Goal: Transaction & Acquisition: Purchase product/service

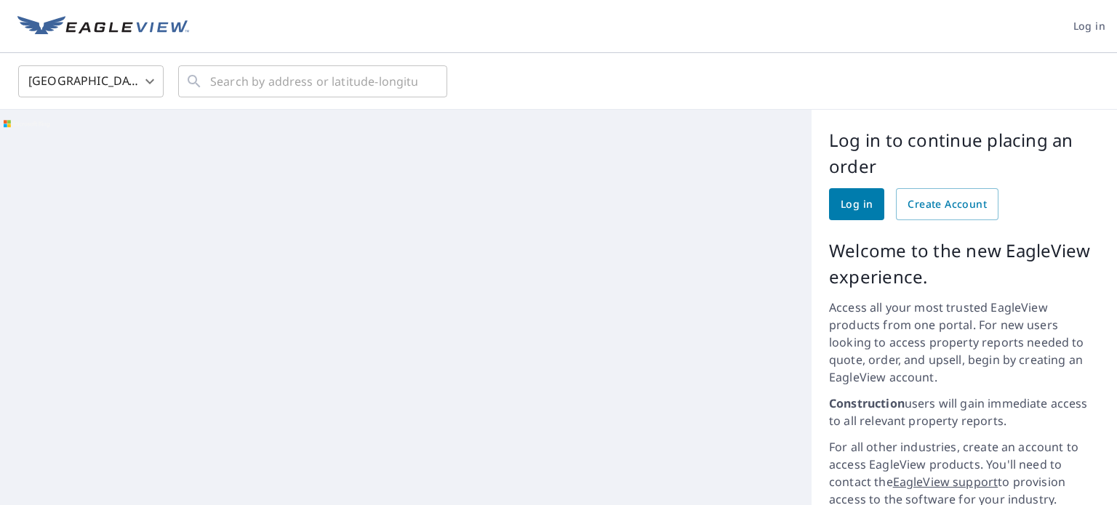
click at [851, 203] on span "Log in" at bounding box center [857, 205] width 32 height 18
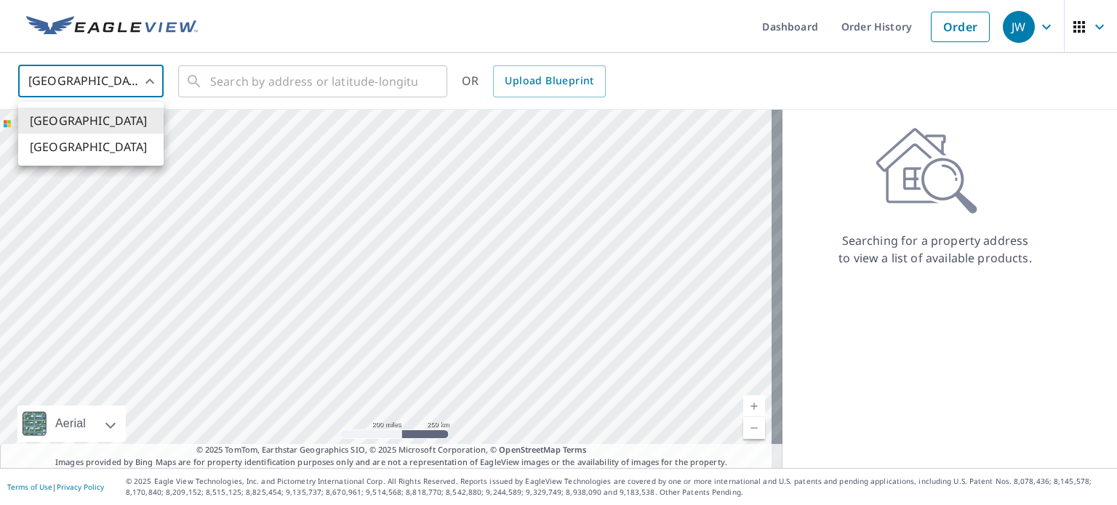
click at [151, 75] on body "JW JW Dashboard Order History Order JW United States US ​ ​ OR Upload Blueprint…" at bounding box center [558, 252] width 1117 height 505
click at [85, 145] on li "[GEOGRAPHIC_DATA]" at bounding box center [90, 147] width 145 height 26
type input "CA"
click at [317, 84] on input "text" at bounding box center [313, 81] width 207 height 41
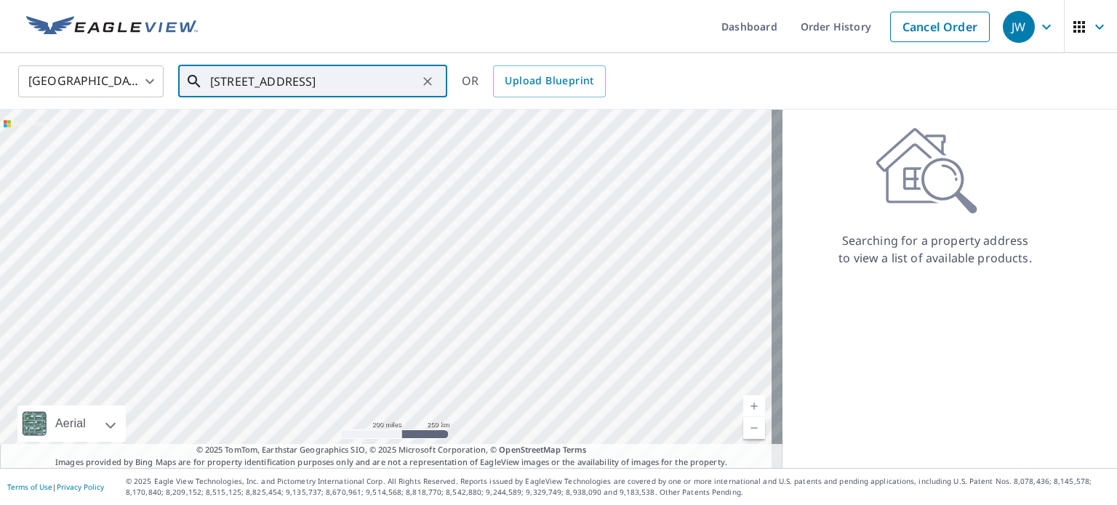
click at [233, 84] on input "[STREET_ADDRESS]" at bounding box center [313, 81] width 207 height 41
click at [365, 84] on input "[STREET_ADDRESS]" at bounding box center [313, 81] width 207 height 41
type input "[STREET_ADDRESS]"
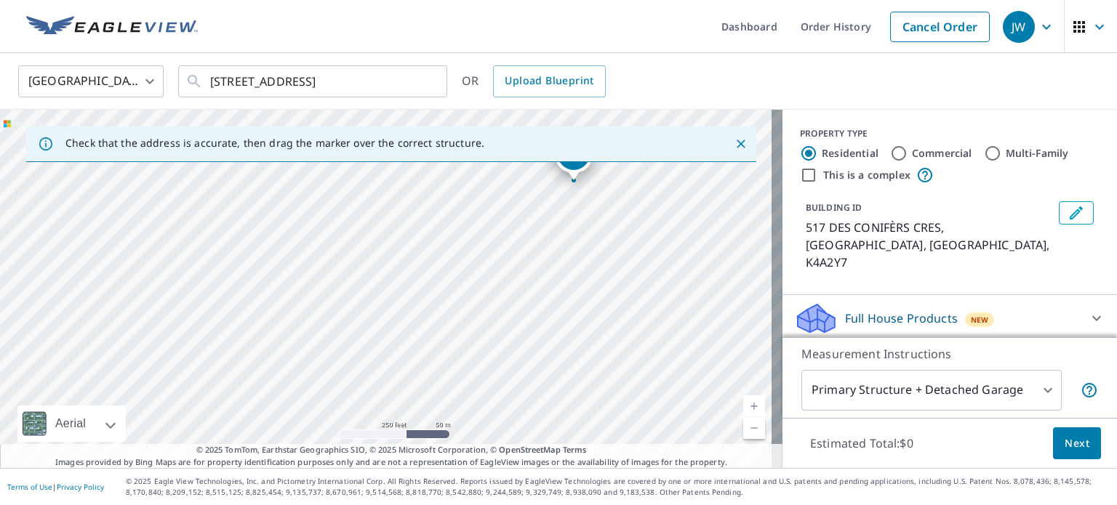
click at [578, 183] on div "517 DES CONIFÈRS CRES OTTAWA ON K4A2Y7" at bounding box center [391, 289] width 783 height 359
click at [737, 142] on icon "Close" at bounding box center [741, 144] width 9 height 9
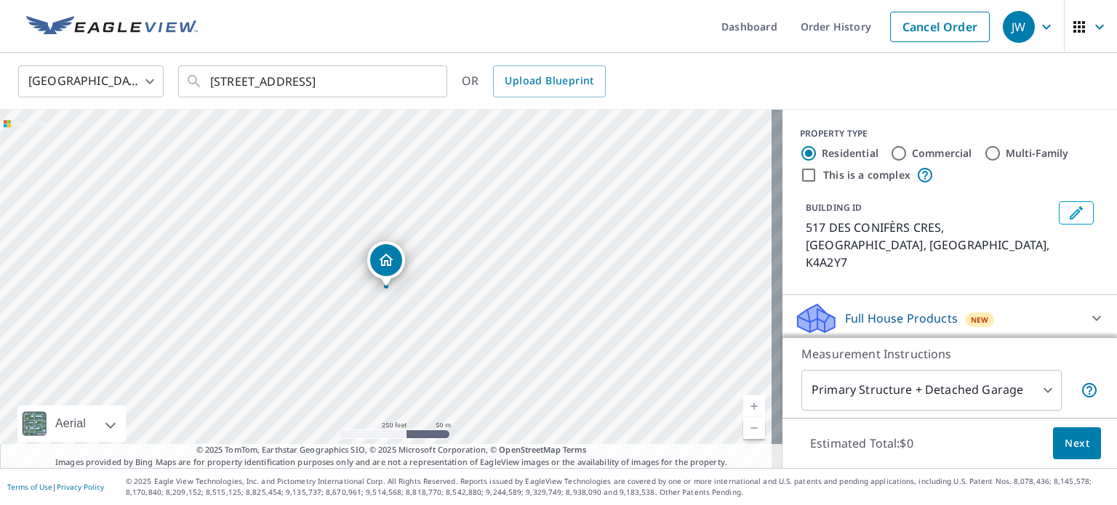
click at [743, 401] on link "Current Level 17, Zoom In" at bounding box center [754, 407] width 22 height 22
click at [743, 401] on link "Current Level 18, Zoom In" at bounding box center [754, 407] width 22 height 22
click at [743, 401] on link "Current Level 19, Zoom In" at bounding box center [754, 407] width 22 height 22
drag, startPoint x: 401, startPoint y: 345, endPoint x: 416, endPoint y: 264, distance: 82.7
click at [416, 264] on div "517 DES CONIFÈRS CRES OTTAWA ON K4A2Y7" at bounding box center [391, 289] width 783 height 359
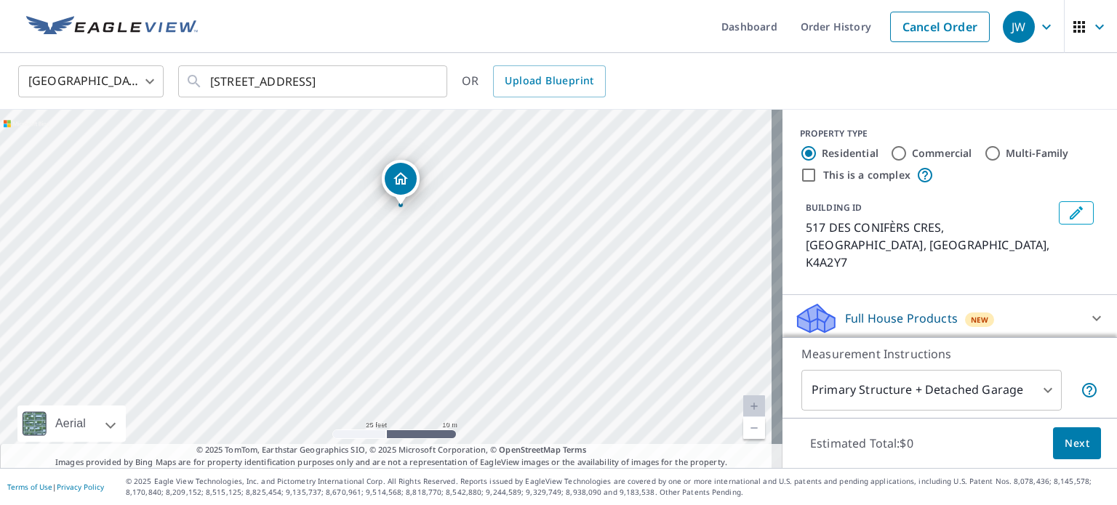
click at [1036, 391] on body "JW JW Dashboard Order History Cancel Order JW Canada CA ​ [STREET_ADDRESS] ​ OR…" at bounding box center [558, 252] width 1117 height 505
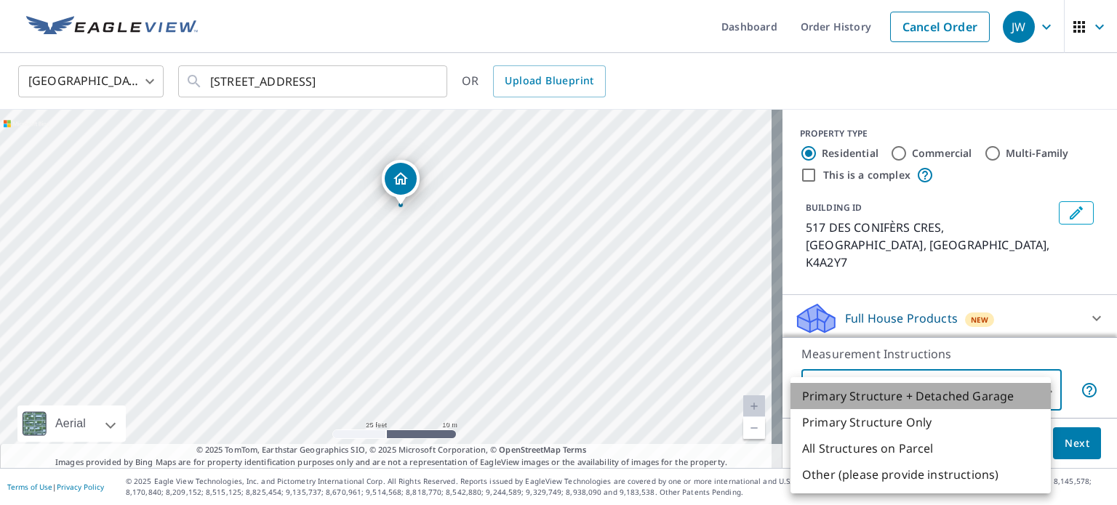
click at [1036, 391] on li "Primary Structure + Detached Garage" at bounding box center [921, 396] width 260 height 26
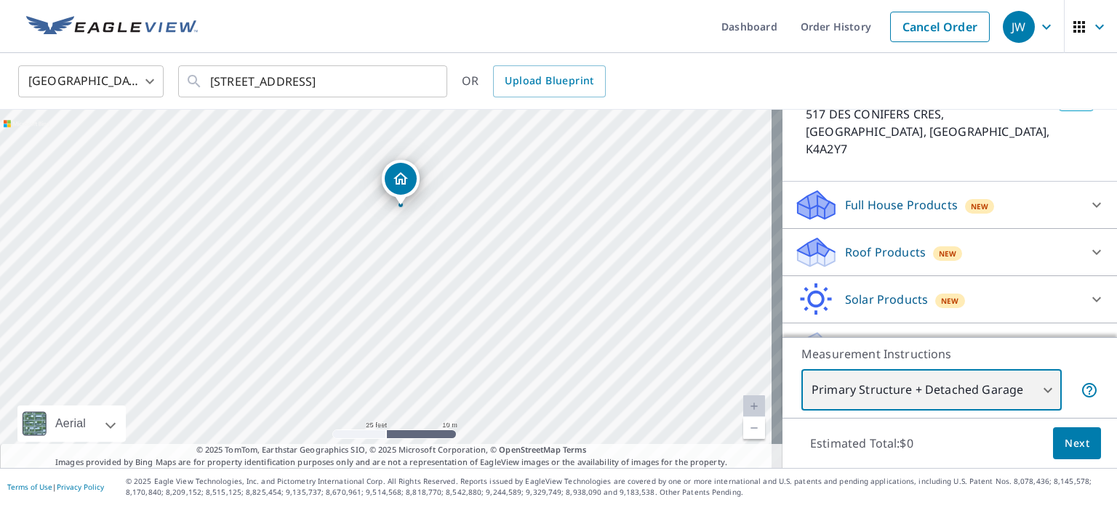
scroll to position [128, 0]
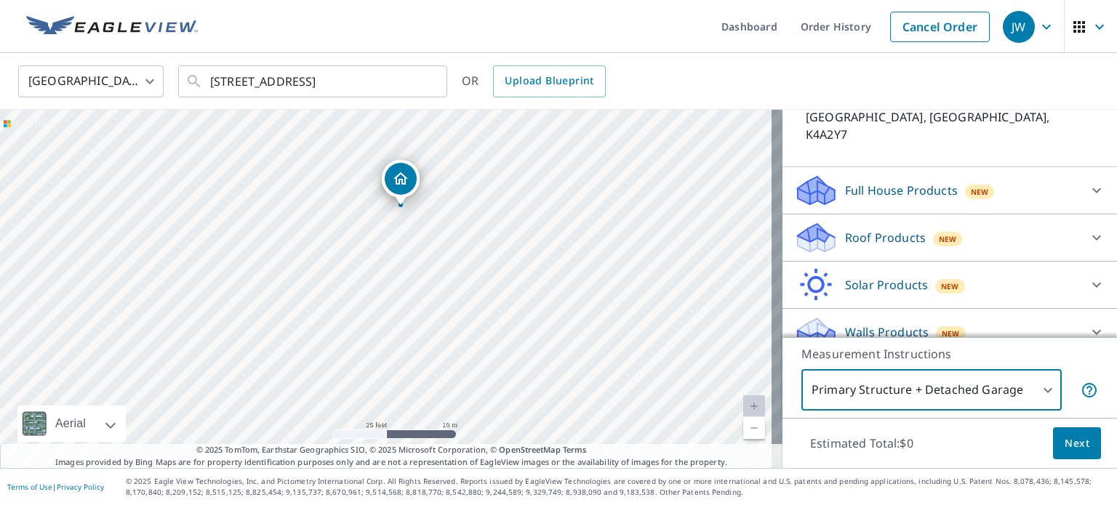
click at [877, 229] on p "Roof Products" at bounding box center [885, 237] width 81 height 17
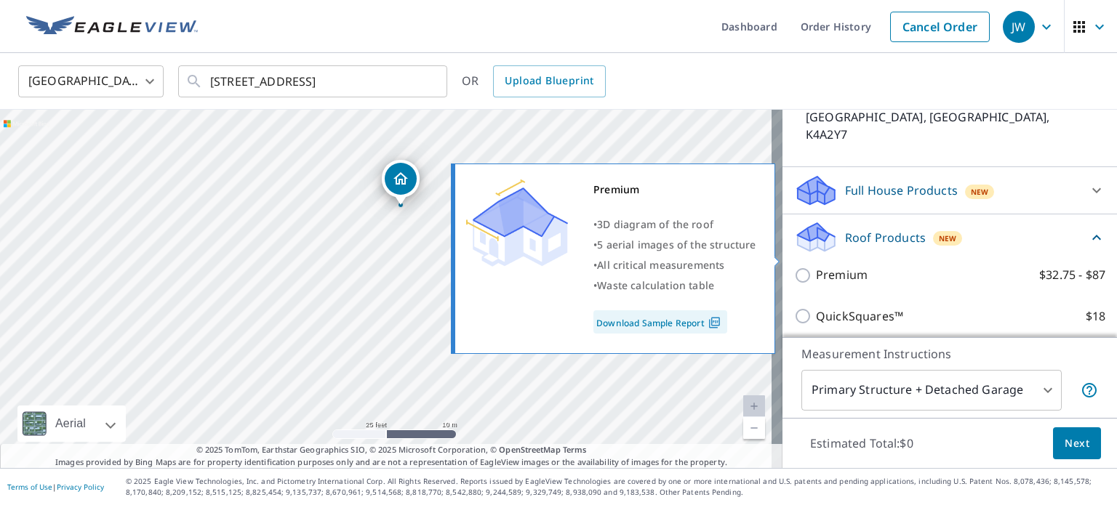
click at [816, 266] on p "Premium" at bounding box center [842, 275] width 52 height 18
click at [810, 267] on input "Premium $32.75 - $87" at bounding box center [805, 275] width 22 height 17
checkbox input "true"
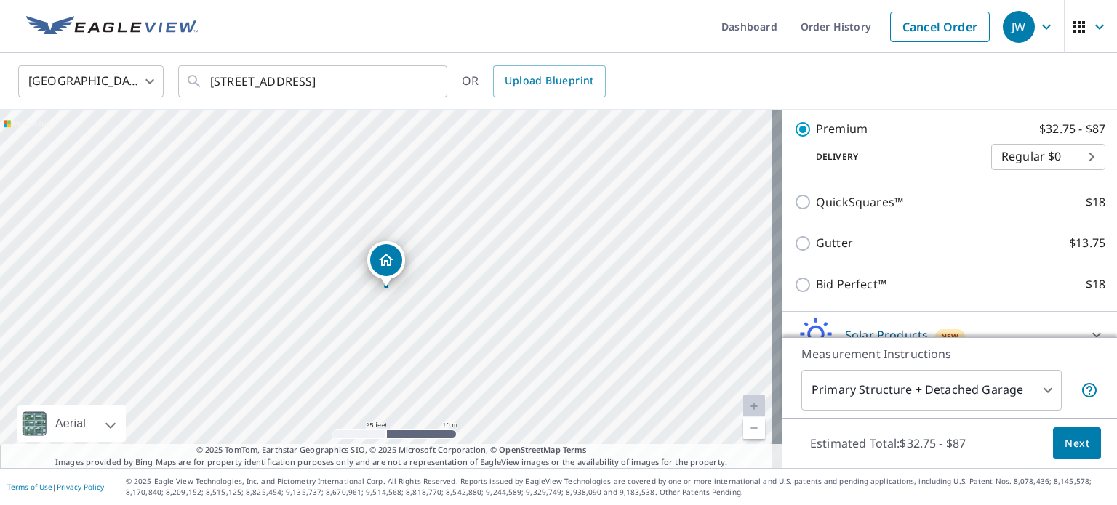
scroll to position [346, 0]
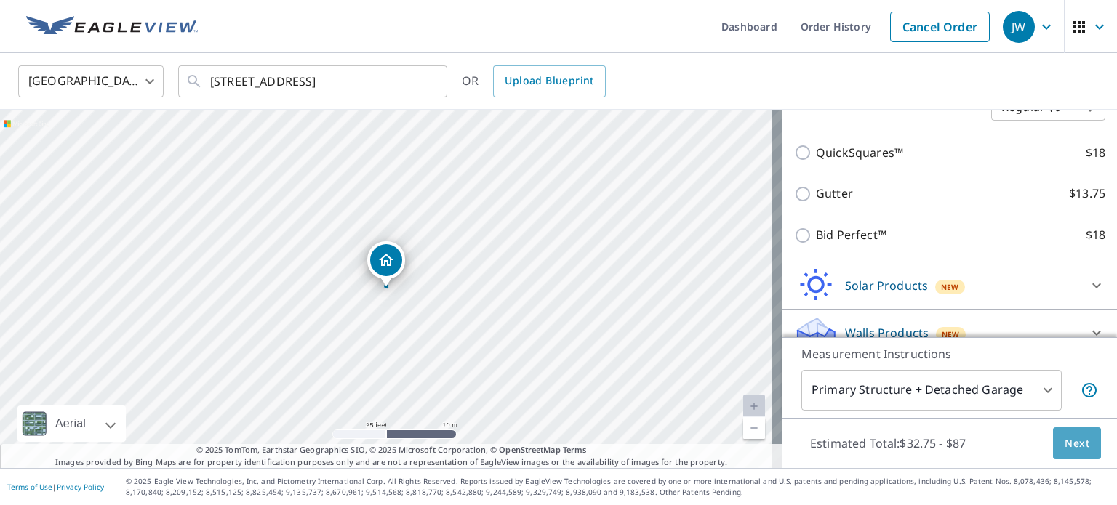
click at [1073, 441] on span "Next" at bounding box center [1077, 444] width 25 height 18
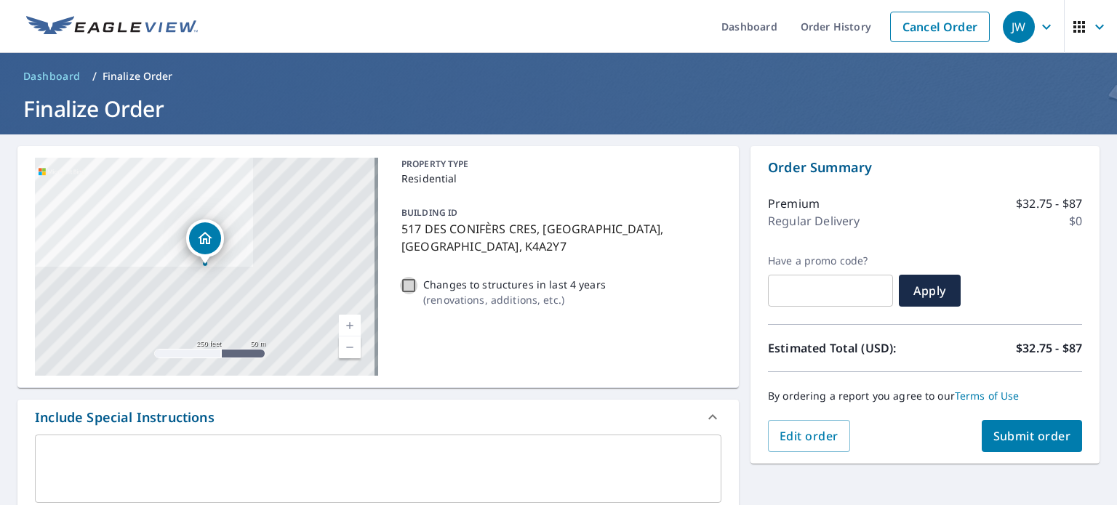
click at [405, 277] on input "Changes to structures in last 4 years ( renovations, additions, etc. )" at bounding box center [408, 285] width 17 height 17
checkbox input "true"
click at [1025, 428] on span "Submit order" at bounding box center [1032, 436] width 78 height 16
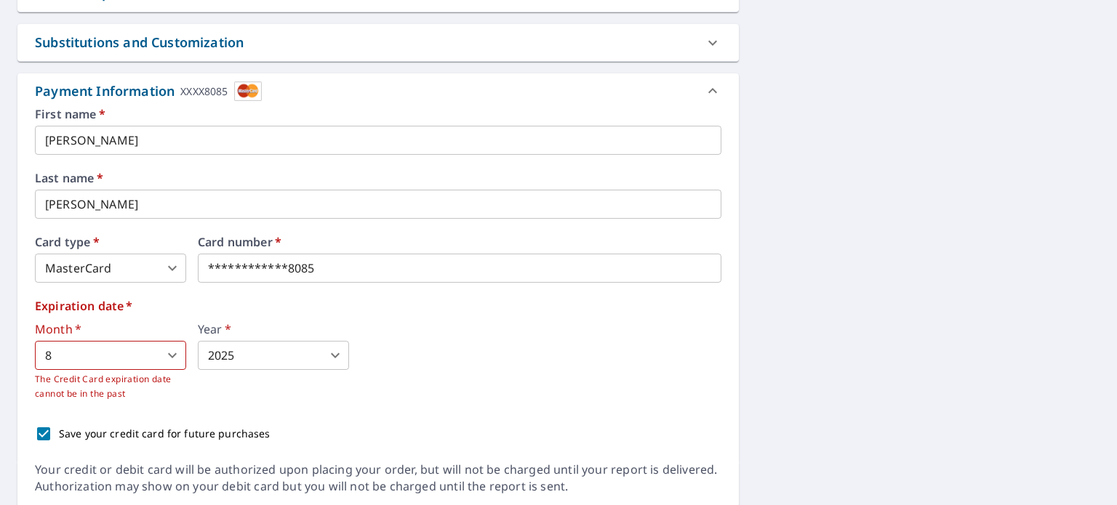
scroll to position [602, 0]
click at [172, 354] on body "JW JW Dashboard Order History Cancel Order JW Dashboard / Finalize Order Finali…" at bounding box center [558, 252] width 1117 height 505
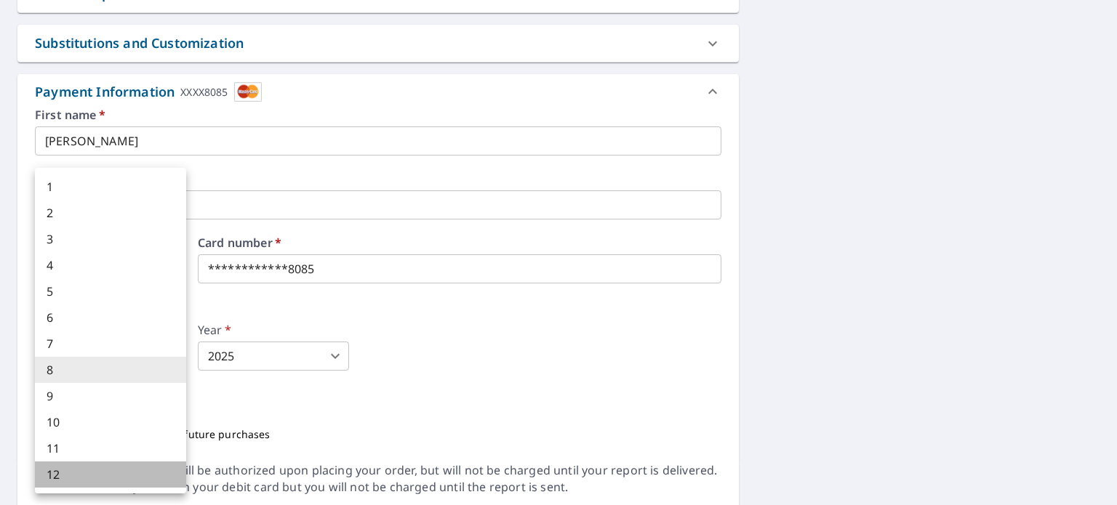
click at [81, 473] on li "12" at bounding box center [110, 475] width 151 height 26
type input "12"
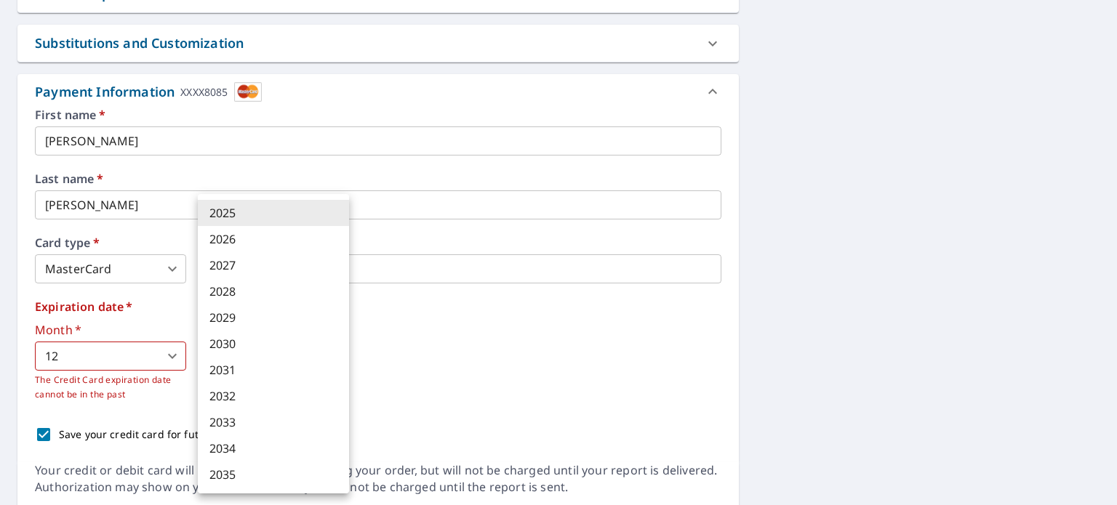
click at [331, 353] on body "JW JW Dashboard Order History Cancel Order JW Dashboard / Finalize Order Finali…" at bounding box center [558, 252] width 1117 height 505
click at [253, 316] on li "2029" at bounding box center [273, 318] width 151 height 26
type input "2029"
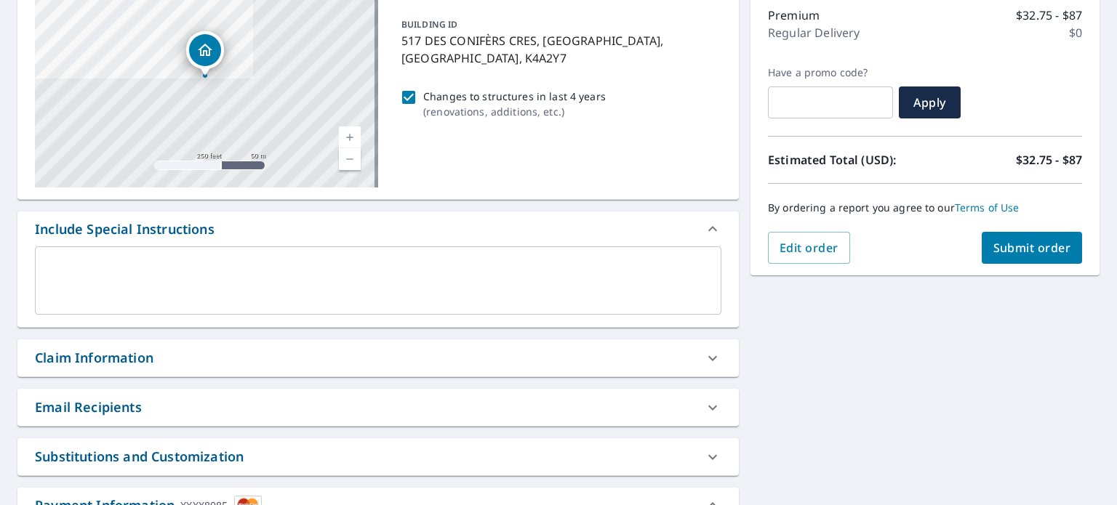
scroll to position [194, 0]
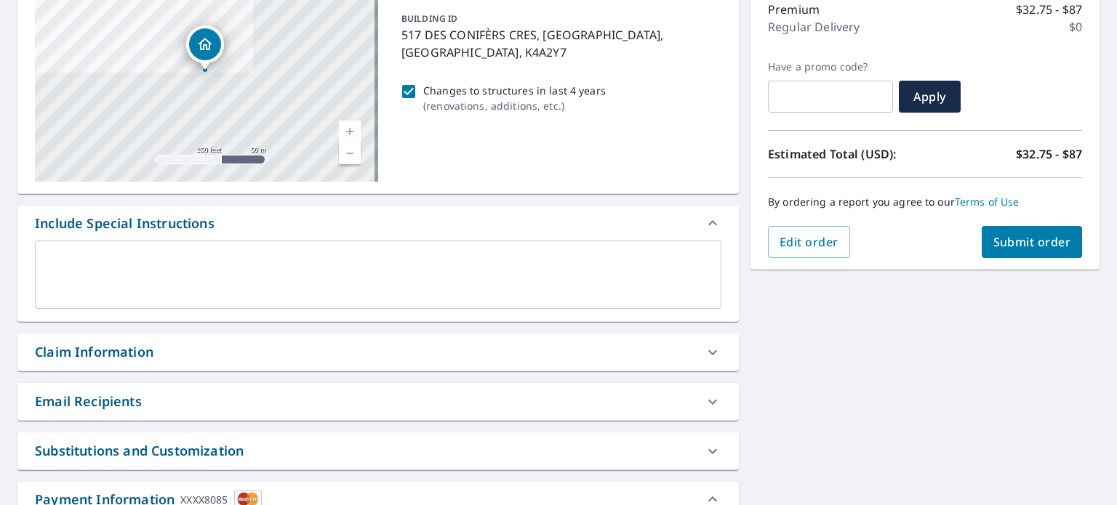
click at [1033, 241] on span "Submit order" at bounding box center [1032, 242] width 78 height 16
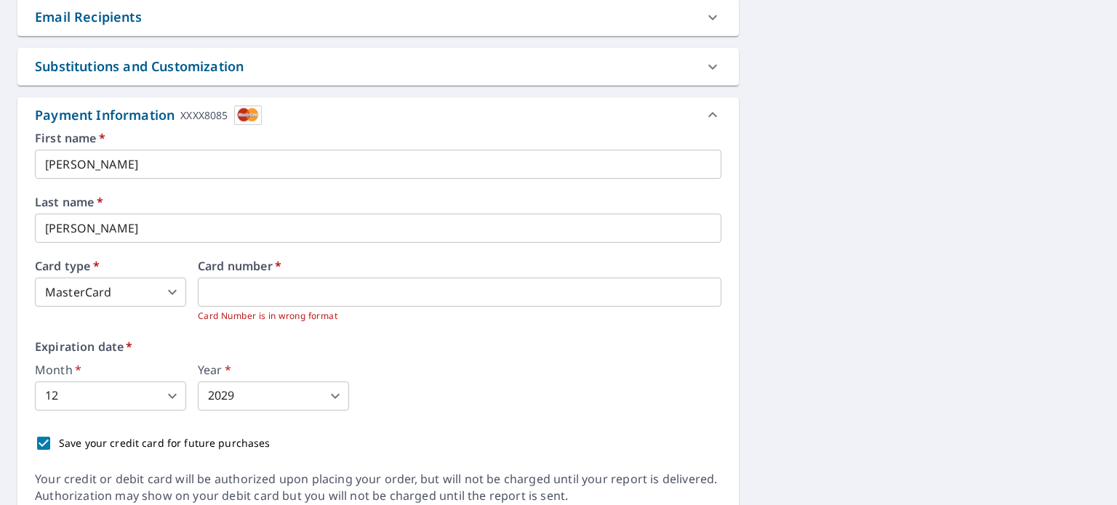
scroll to position [576, 0]
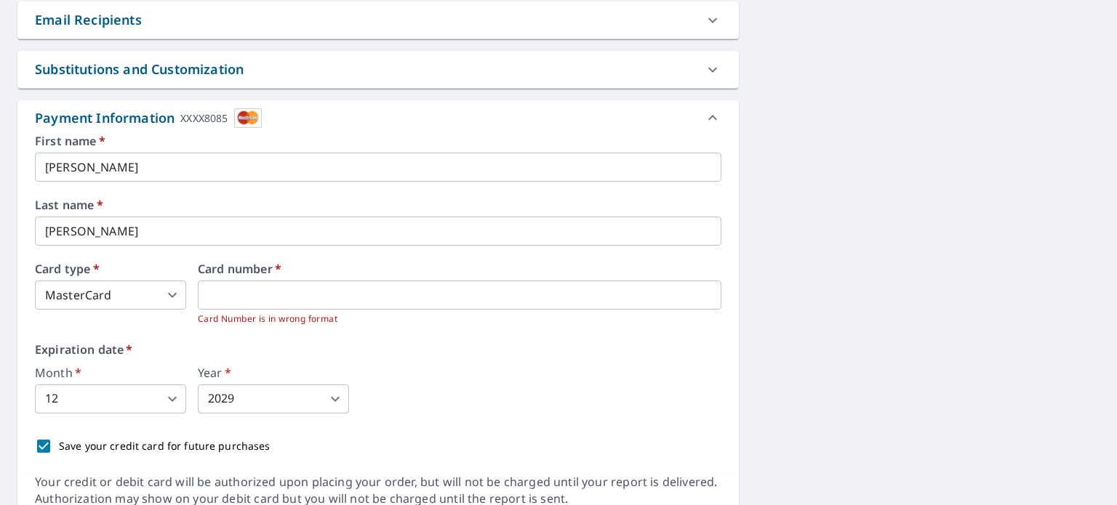
click at [616, 385] on div "Month   * 12 12 ​ Year   * 2029 2029 ​" at bounding box center [378, 390] width 687 height 47
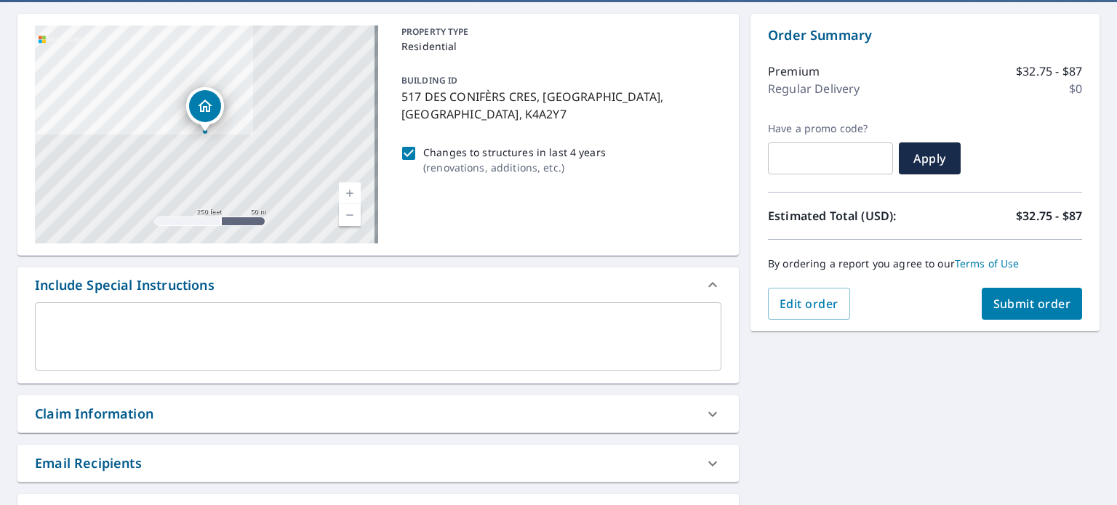
scroll to position [125, 0]
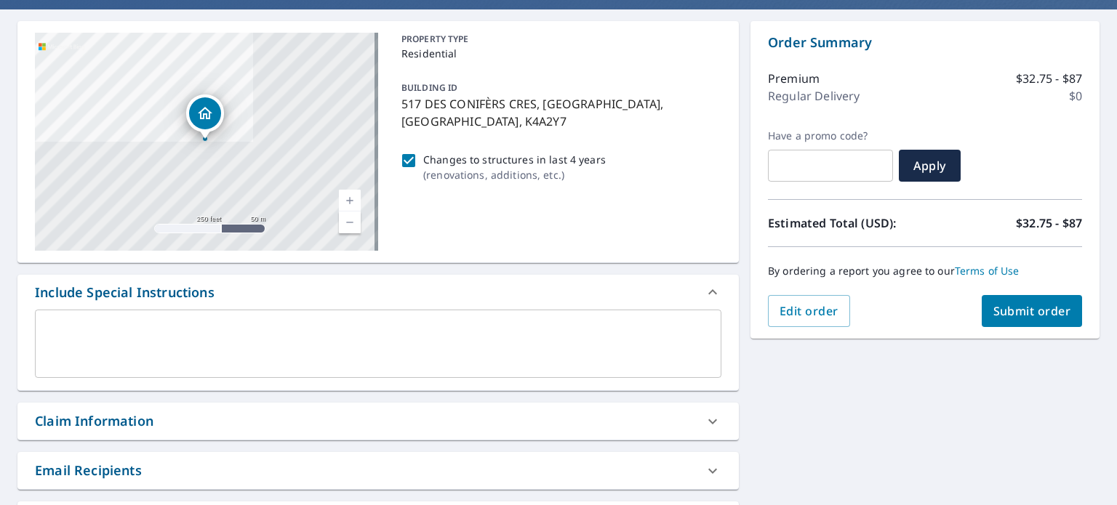
click at [1009, 309] on span "Submit order" at bounding box center [1032, 311] width 78 height 16
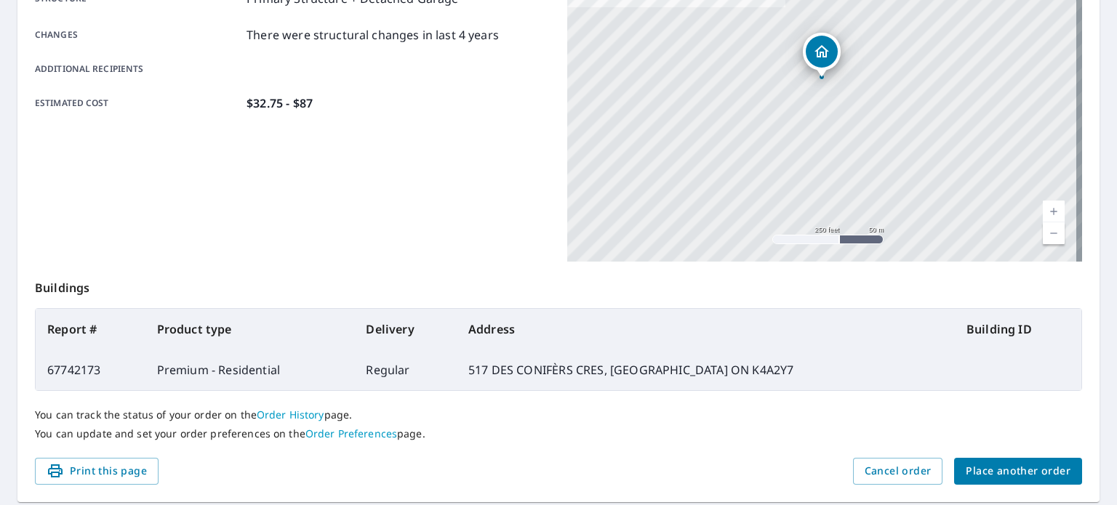
scroll to position [349, 0]
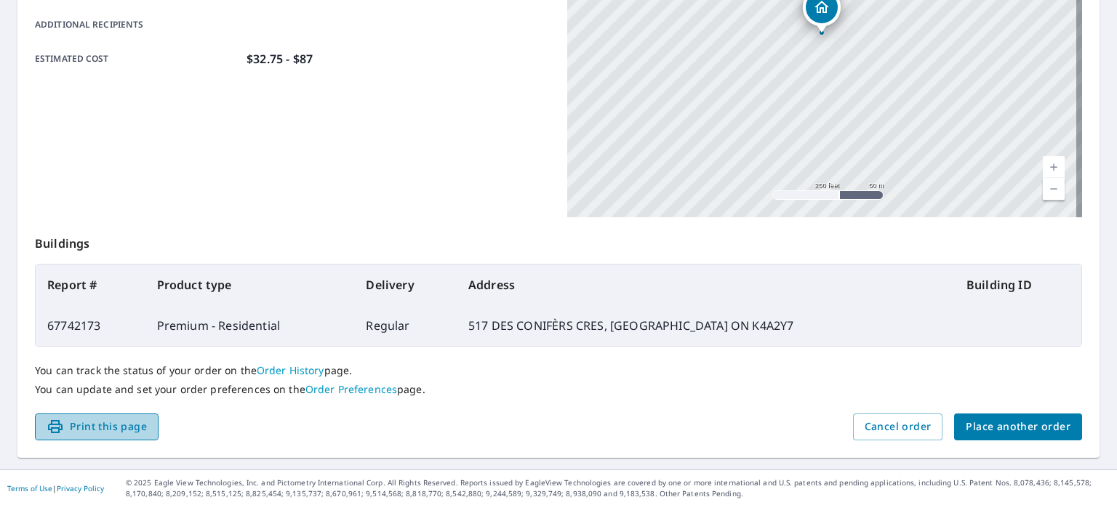
click at [105, 424] on span "Print this page" at bounding box center [97, 427] width 100 height 18
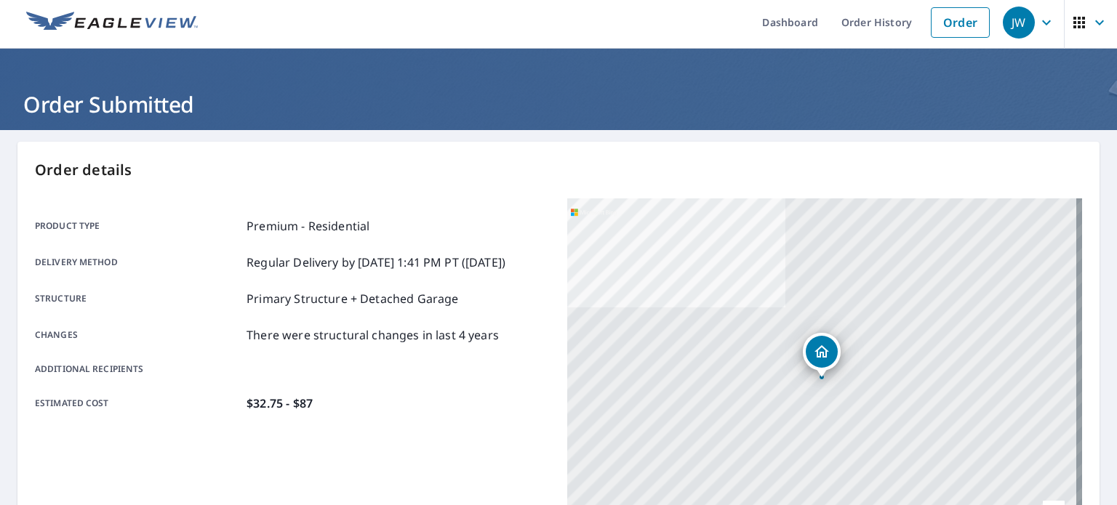
scroll to position [0, 0]
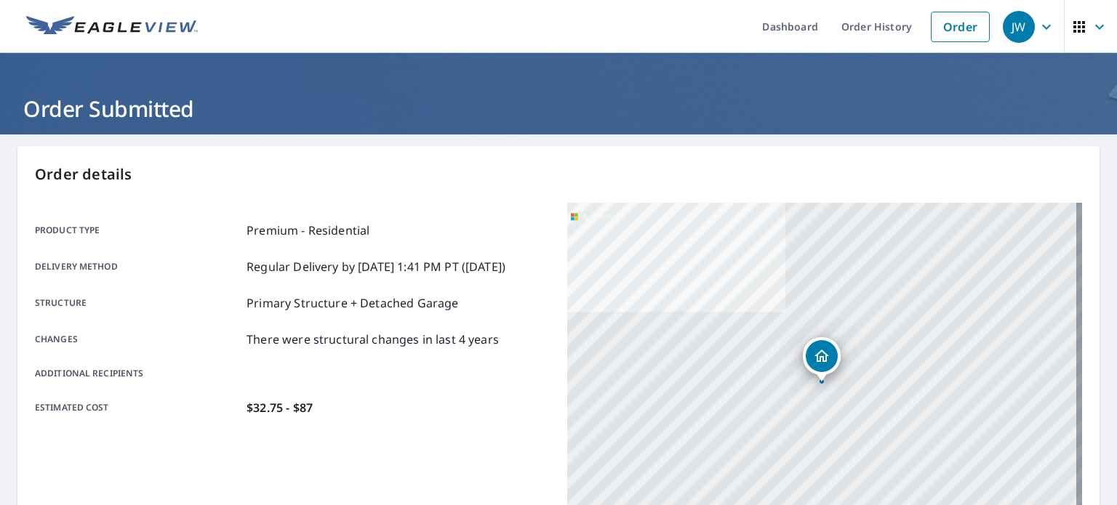
click at [1039, 28] on icon "button" at bounding box center [1046, 26] width 17 height 17
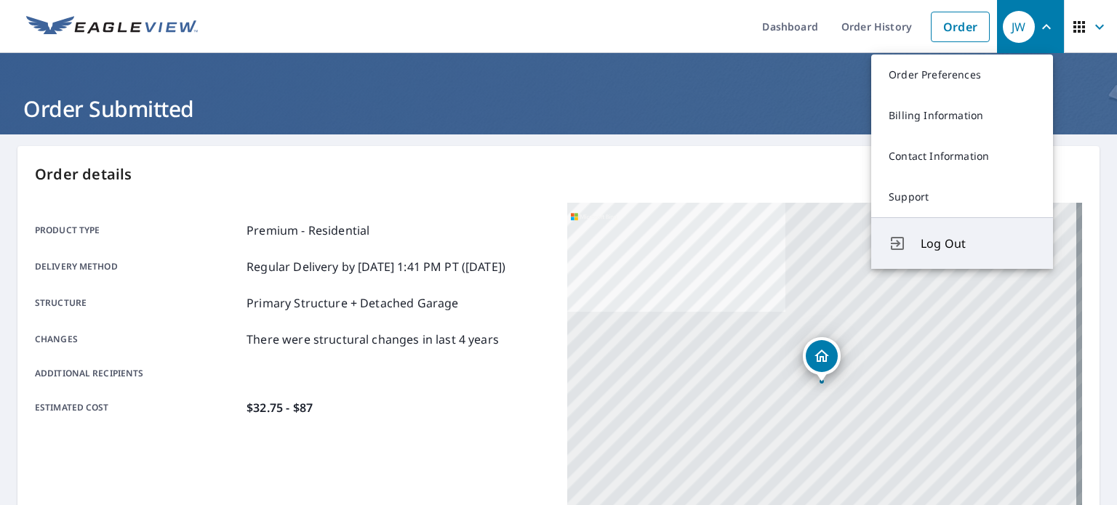
click at [952, 243] on span "Log Out" at bounding box center [978, 243] width 115 height 17
